Goal: Understand process/instructions: Learn how to perform a task or action

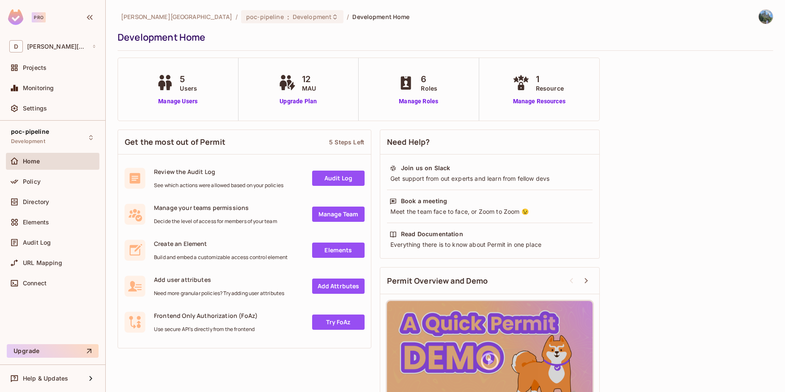
scroll to position [42, 0]
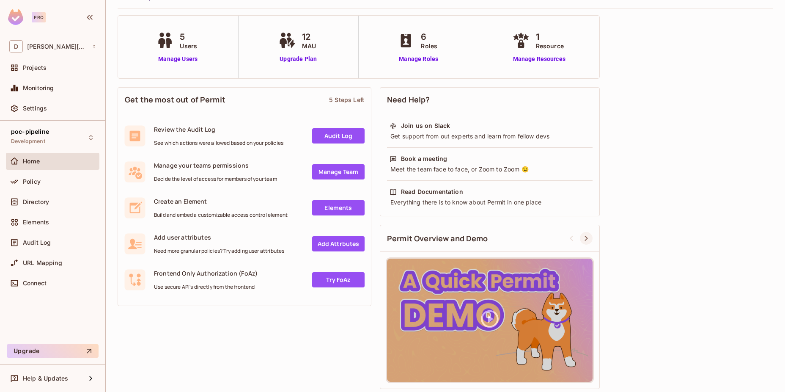
click at [584, 238] on icon at bounding box center [586, 238] width 10 height 10
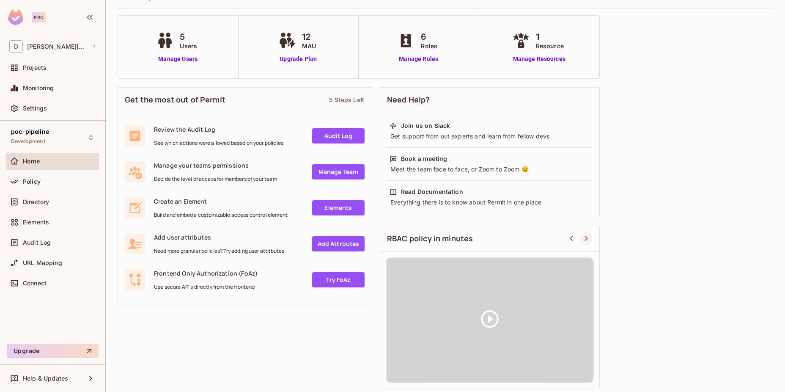
scroll to position [0, 0]
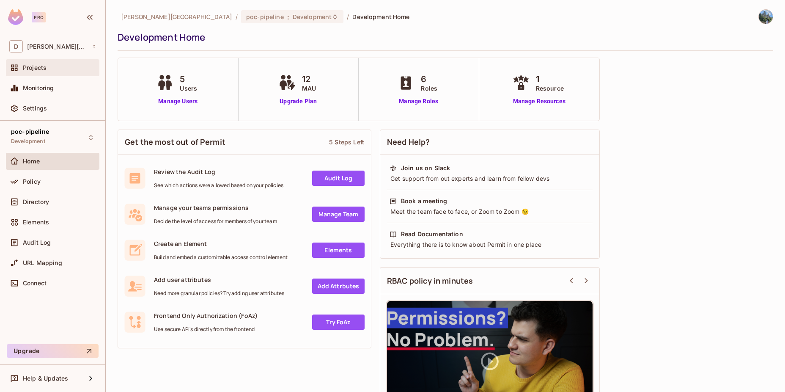
click at [47, 73] on div "Projects" at bounding box center [52, 67] width 93 height 17
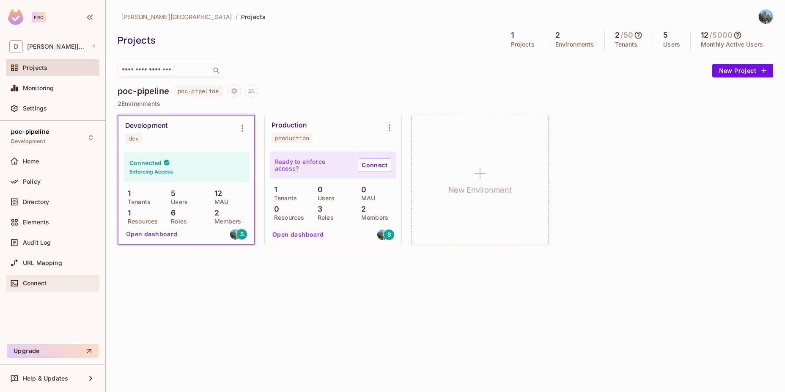
click at [65, 282] on div "Connect" at bounding box center [59, 282] width 73 height 7
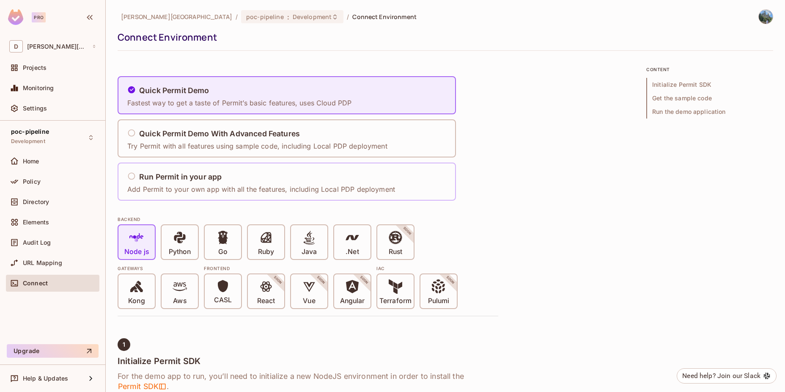
click at [312, 181] on div "Run Permit in your app" at bounding box center [261, 177] width 268 height 11
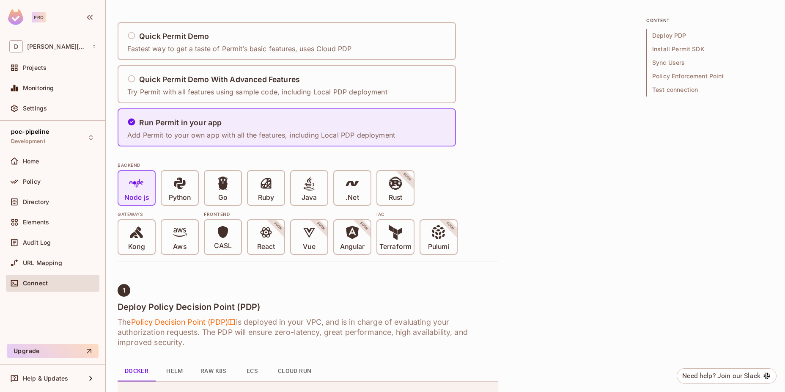
scroll to position [56, 0]
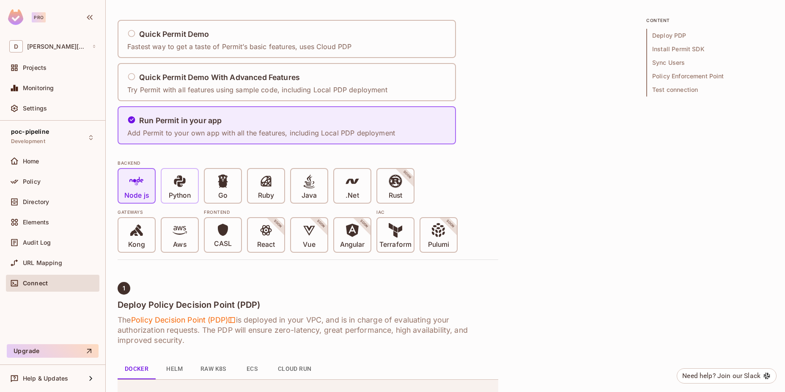
click at [186, 191] on p "Python" at bounding box center [180, 195] width 22 height 8
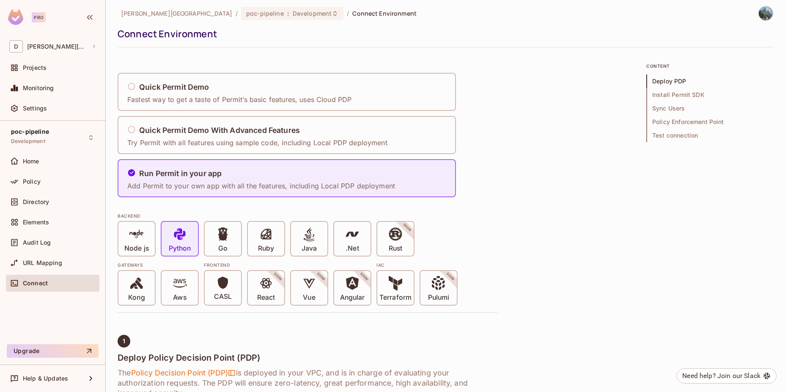
scroll to position [0, 0]
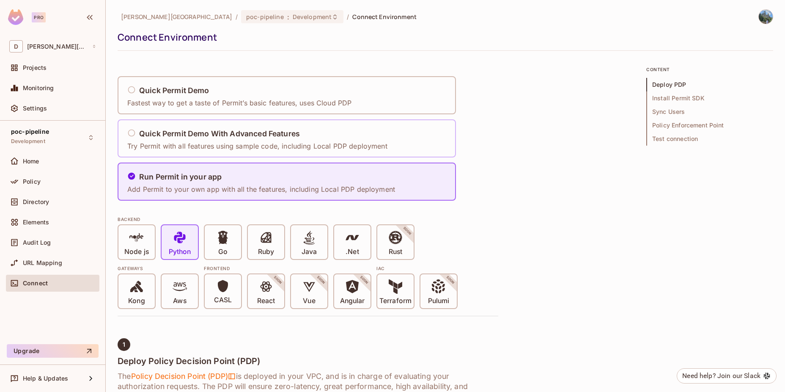
click at [245, 148] on p "Try Permit with all features using sample code, including Local PDP deployment" at bounding box center [257, 145] width 260 height 9
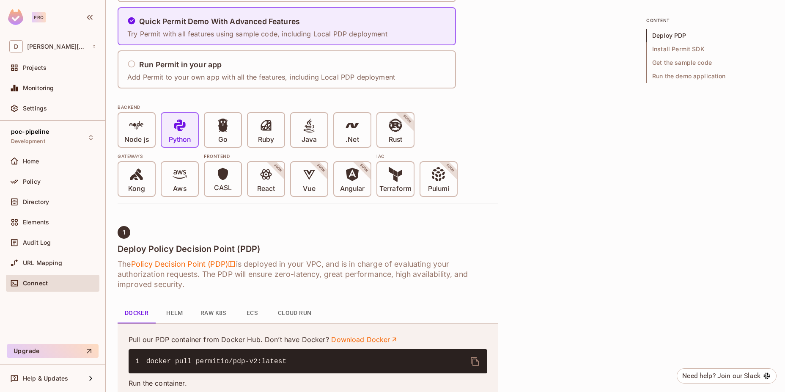
scroll to position [112, 0]
click at [181, 135] on p "Python" at bounding box center [180, 139] width 22 height 8
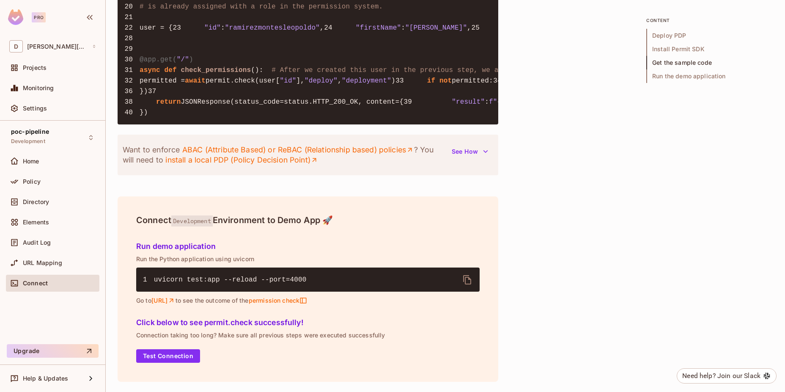
scroll to position [1184, 0]
click at [487, 156] on icon "button" at bounding box center [485, 151] width 8 height 8
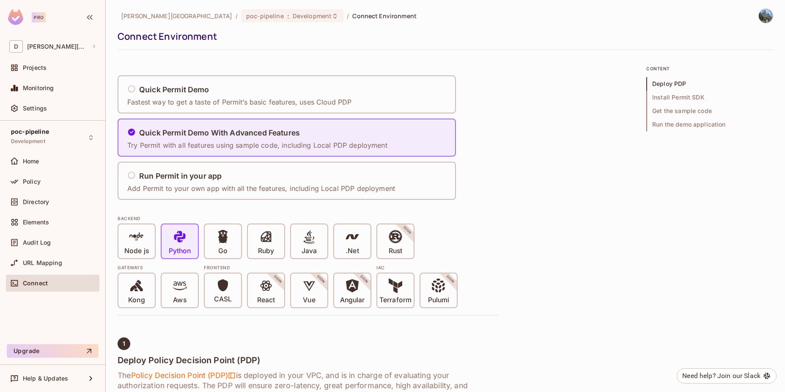
scroll to position [0, 0]
